Goal: Information Seeking & Learning: Learn about a topic

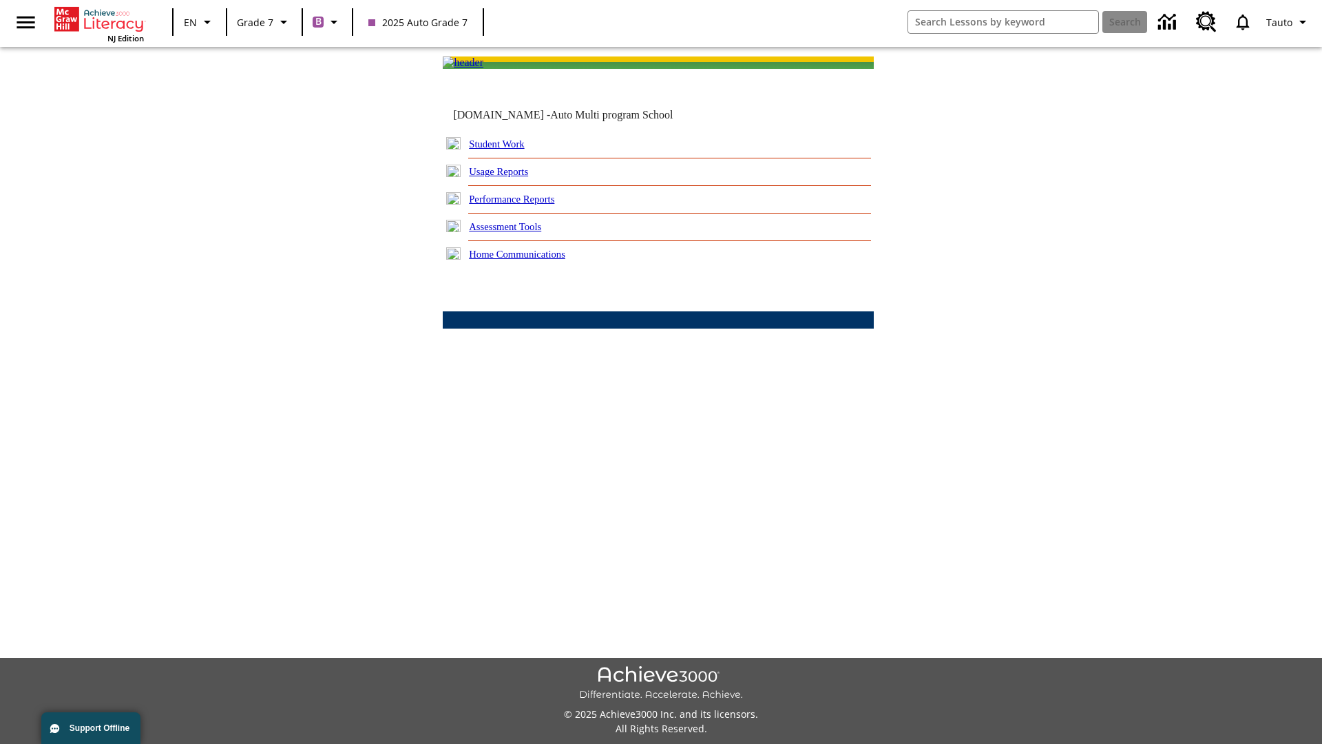
click at [527, 205] on link "Performance Reports" at bounding box center [511, 199] width 85 height 11
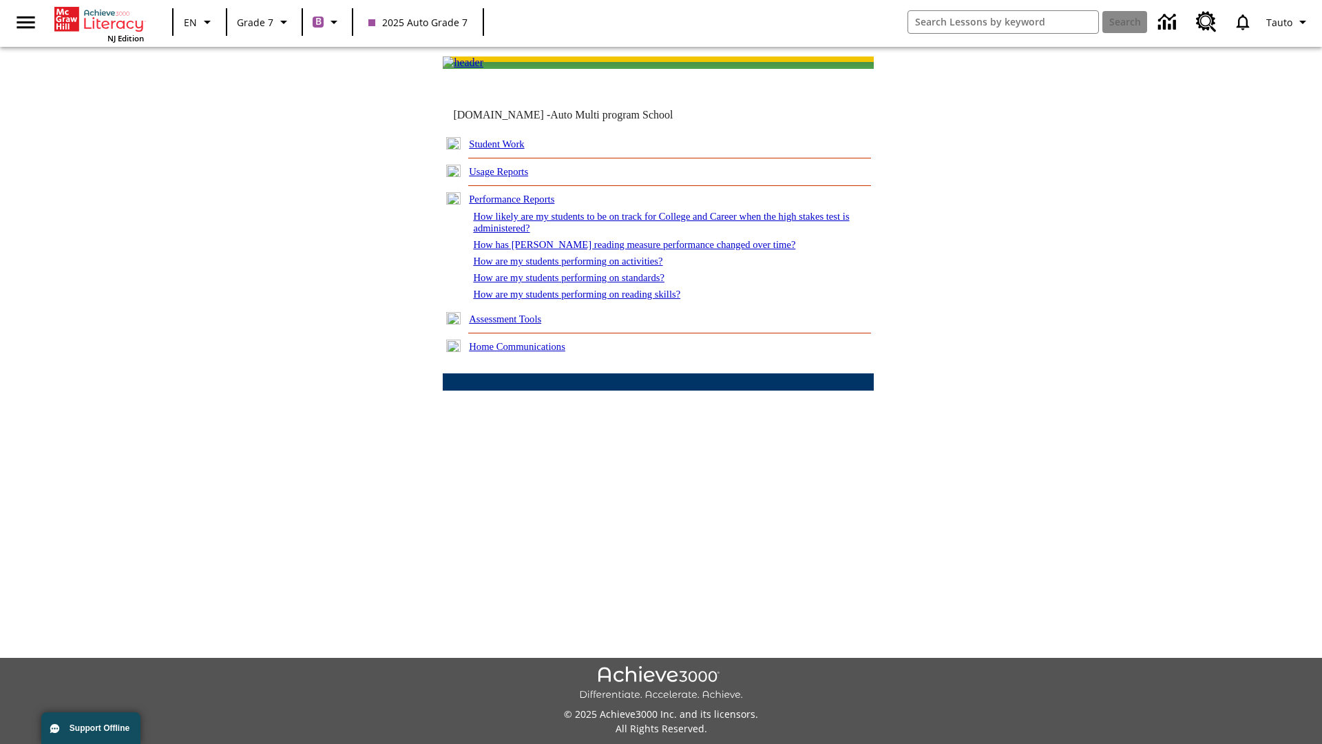
click at [590, 300] on link "How are my students performing on reading skills?" at bounding box center [576, 294] width 207 height 11
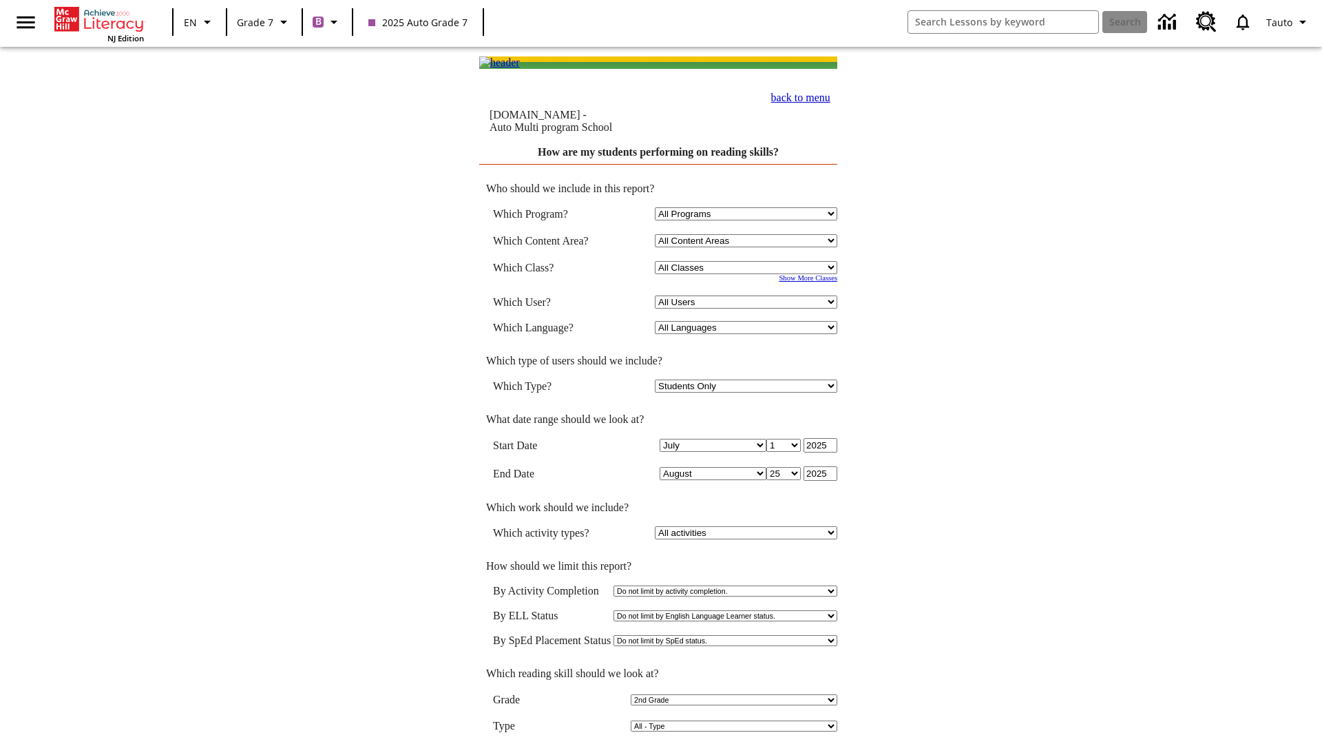
select select "2"
select select "2348140"
